Goal: Check status: Check status

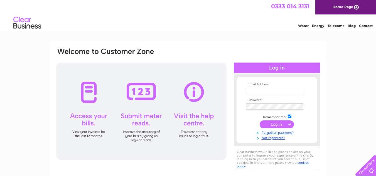
type input "[PERSON_NAME][EMAIL_ADDRESS][DOMAIN_NAME]"
click at [271, 121] on input "submit" at bounding box center [277, 124] width 34 height 8
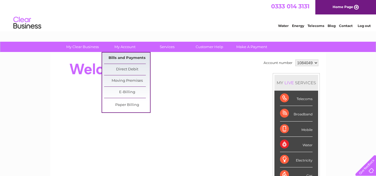
click at [126, 55] on link "Bills and Payments" at bounding box center [127, 58] width 46 height 11
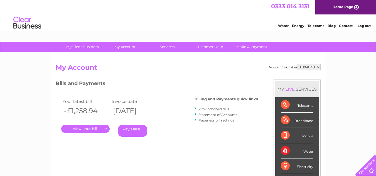
click at [209, 109] on link "View previous bills" at bounding box center [213, 109] width 31 height 4
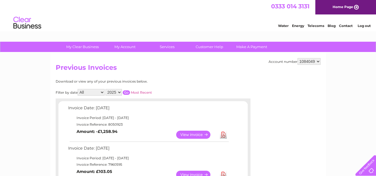
click at [110, 93] on select "2025 2024 2023 2022" at bounding box center [113, 92] width 16 height 7
click at [106, 89] on select "2025 2024 2023 2022" at bounding box center [113, 92] width 16 height 7
click at [125, 93] on input "button" at bounding box center [126, 92] width 7 height 4
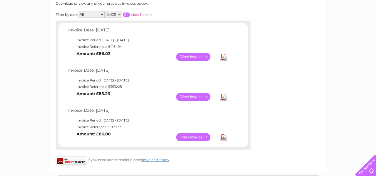
scroll to position [77, 0]
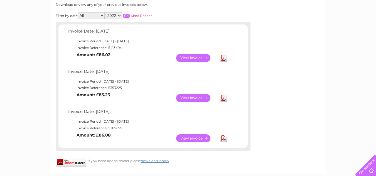
click at [117, 15] on select "2025 2024 2023 2022" at bounding box center [113, 15] width 16 height 7
select select "2023"
click at [106, 12] on select "2025 2024 2023 2022" at bounding box center [113, 15] width 16 height 7
click at [125, 17] on input "button" at bounding box center [126, 16] width 7 height 4
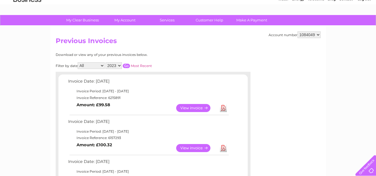
scroll to position [0, 0]
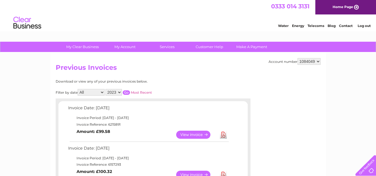
click at [125, 17] on div "Water Energy Telecoms Blog Contact Log out" at bounding box center [188, 23] width 376 height 18
click at [72, 17] on div "Water Energy Telecoms Blog Contact Log out" at bounding box center [188, 23] width 376 height 18
